Goal: Navigation & Orientation: Locate item on page

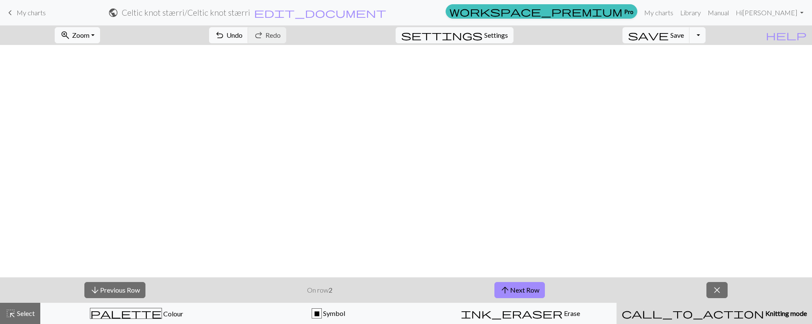
scroll to position [423, 0]
click at [664, 287] on div "arrow_downward Previous Row On row 2 arrow_upward Next Row close" at bounding box center [406, 289] width 812 height 25
click at [530, 290] on button "arrow_upward Next Row" at bounding box center [519, 290] width 50 height 16
click at [641, 292] on div "arrow_downward Previous Row On row 3 arrow_upward Next Row close" at bounding box center [406, 289] width 812 height 25
click at [529, 290] on button "arrow_upward Next Row" at bounding box center [519, 290] width 50 height 16
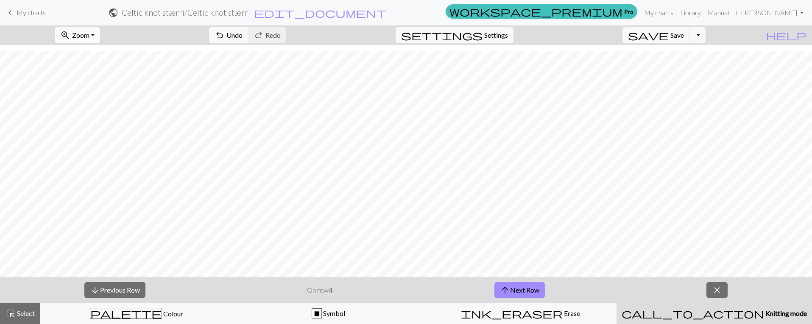
click at [100, 35] on button "zoom_in Zoom Zoom" at bounding box center [77, 35] width 45 height 16
click at [113, 115] on button "100%" at bounding box center [88, 116] width 67 height 14
click at [100, 39] on button "zoom_in Zoom Zoom" at bounding box center [77, 35] width 45 height 16
click at [113, 126] on button "150%" at bounding box center [88, 129] width 67 height 14
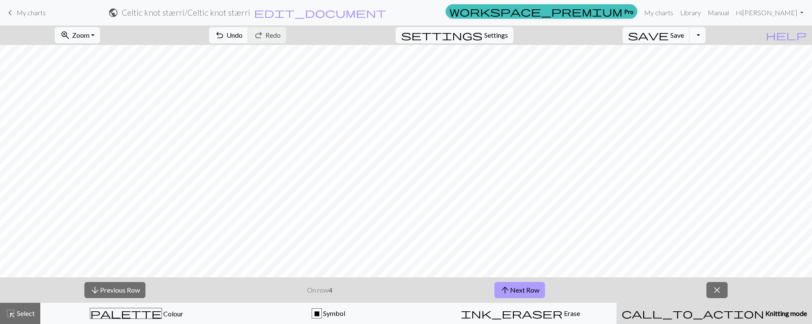
click at [533, 290] on button "arrow_upward Next Row" at bounding box center [519, 290] width 50 height 16
click at [588, 291] on div "arrow_downward Previous Row On row 5 arrow_upward Next Row close" at bounding box center [406, 289] width 812 height 25
click at [506, 286] on span "arrow_upward" at bounding box center [505, 290] width 10 height 12
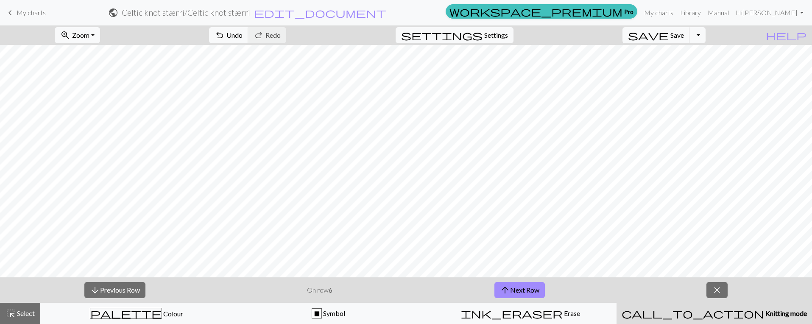
click at [621, 296] on div "arrow_downward Previous Row On row 6 arrow_upward Next Row close" at bounding box center [406, 289] width 812 height 25
click at [538, 290] on button "arrow_upward Next Row" at bounding box center [519, 290] width 50 height 16
click at [520, 289] on button "arrow_upward Next Row" at bounding box center [519, 290] width 50 height 16
